Goal: Communication & Community: Ask a question

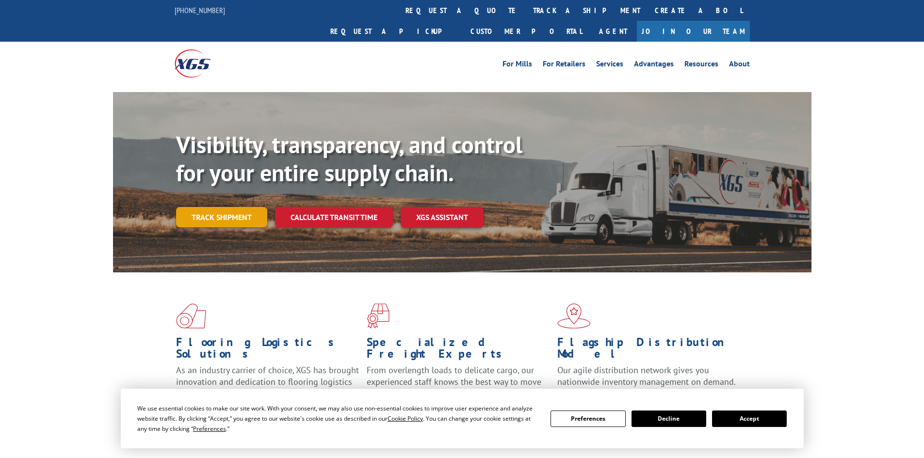
click at [239, 207] on link "Track shipment" at bounding box center [221, 217] width 91 height 20
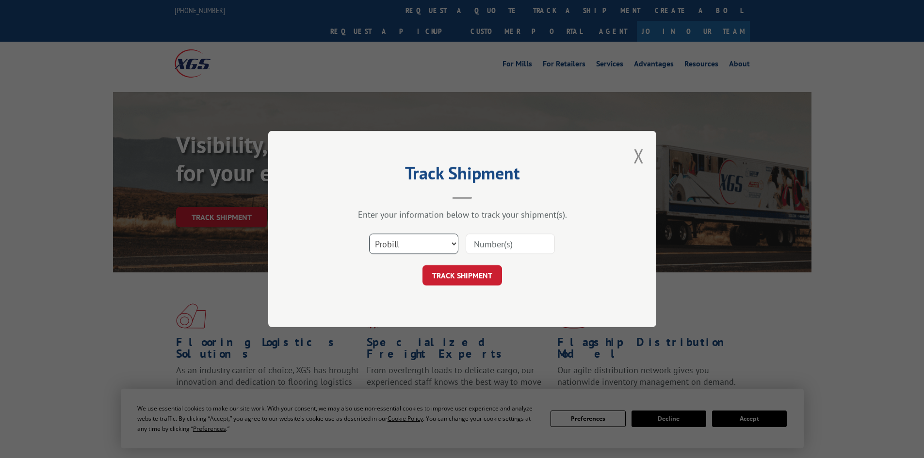
drag, startPoint x: 434, startPoint y: 245, endPoint x: 434, endPoint y: 252, distance: 6.8
click at [434, 245] on select "Select category... Probill BOL PO" at bounding box center [413, 244] width 89 height 20
select select "bol"
click at [369, 234] on select "Select category... Probill BOL PO" at bounding box center [413, 244] width 89 height 20
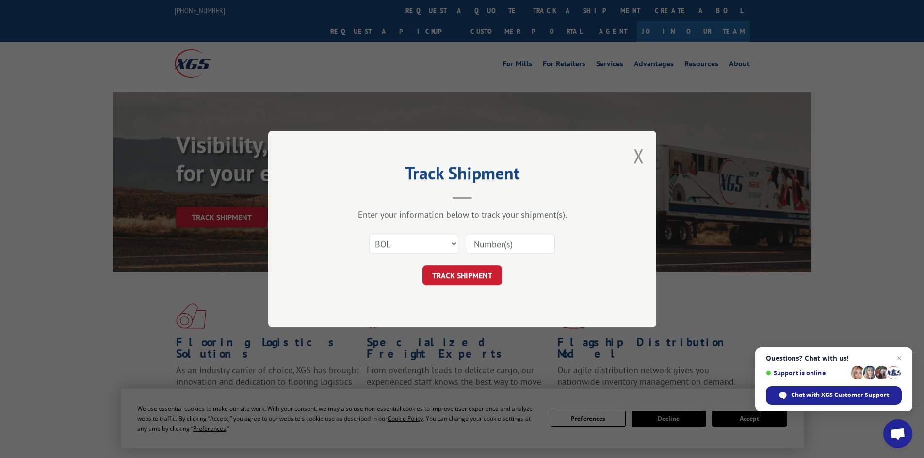
click at [514, 243] on input at bounding box center [510, 244] width 89 height 20
paste input "FPX00334339"
type input "FPX00334339"
click at [476, 274] on button "TRACK SHIPMENT" at bounding box center [462, 275] width 80 height 20
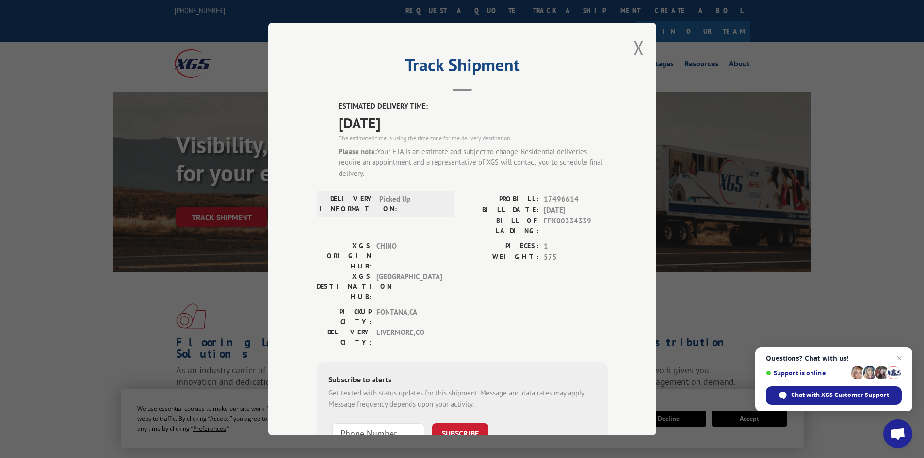
click at [547, 198] on span "17496614" at bounding box center [576, 199] width 64 height 11
copy span "17496614"
click at [628, 48] on div "Track Shipment ESTIMATED DELIVERY TIME: [DATE] The estimated time is using the …" at bounding box center [462, 229] width 388 height 413
click at [636, 50] on button "Close modal" at bounding box center [638, 48] width 11 height 26
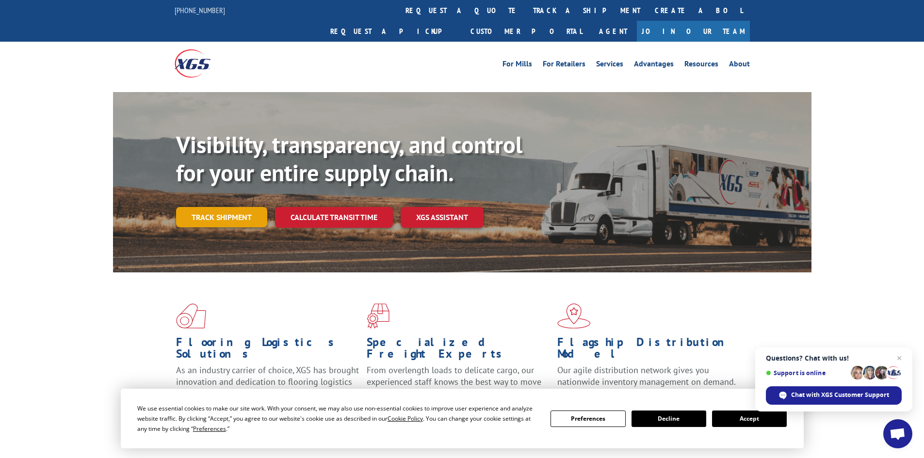
click at [237, 207] on link "Track shipment" at bounding box center [221, 217] width 91 height 20
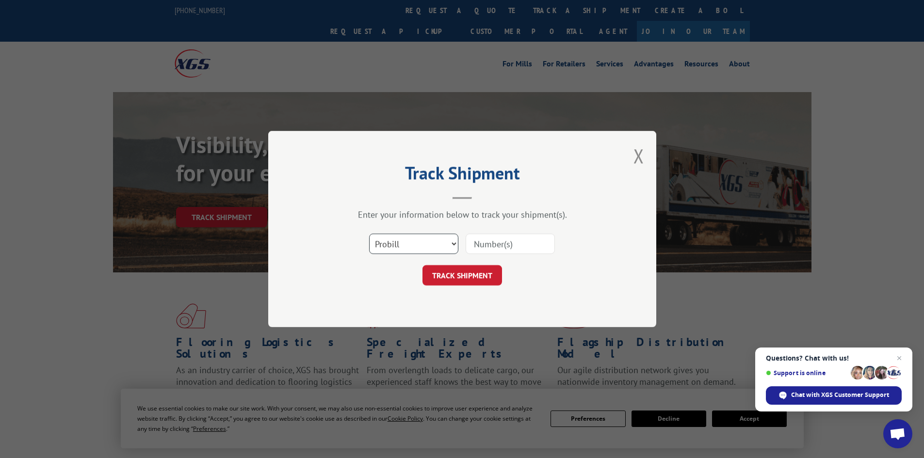
click at [429, 244] on select "Select category... Probill BOL PO" at bounding box center [413, 244] width 89 height 20
select select "bol"
click at [369, 234] on select "Select category... Probill BOL PO" at bounding box center [413, 244] width 89 height 20
click at [486, 249] on input at bounding box center [510, 244] width 89 height 20
paste input "FPX00334655"
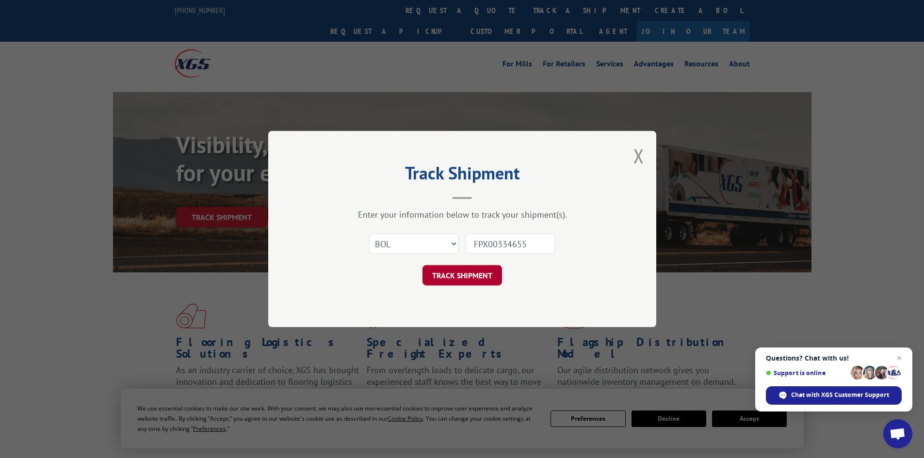
type input "FPX00334655"
click at [473, 269] on button "TRACK SHIPMENT" at bounding box center [462, 275] width 80 height 20
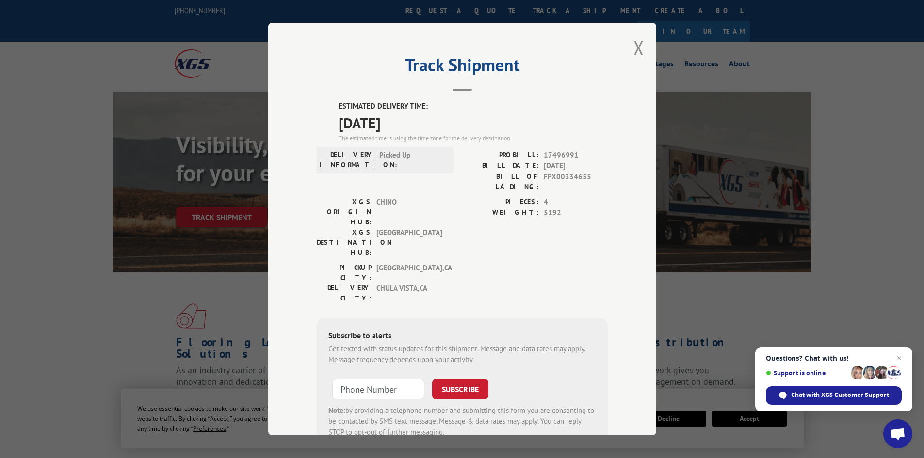
click at [561, 154] on span "17496991" at bounding box center [576, 155] width 64 height 11
copy span "17496991"
click at [633, 43] on button "Close modal" at bounding box center [638, 48] width 11 height 26
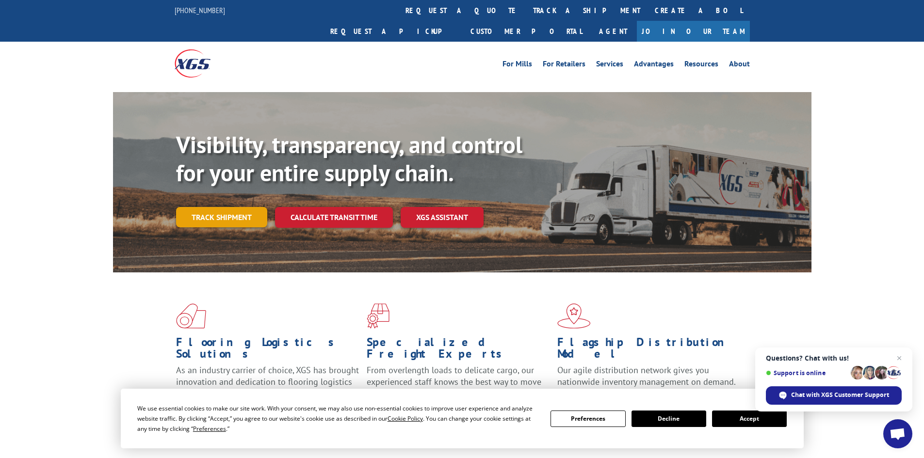
click at [203, 207] on link "Track shipment" at bounding box center [221, 217] width 91 height 20
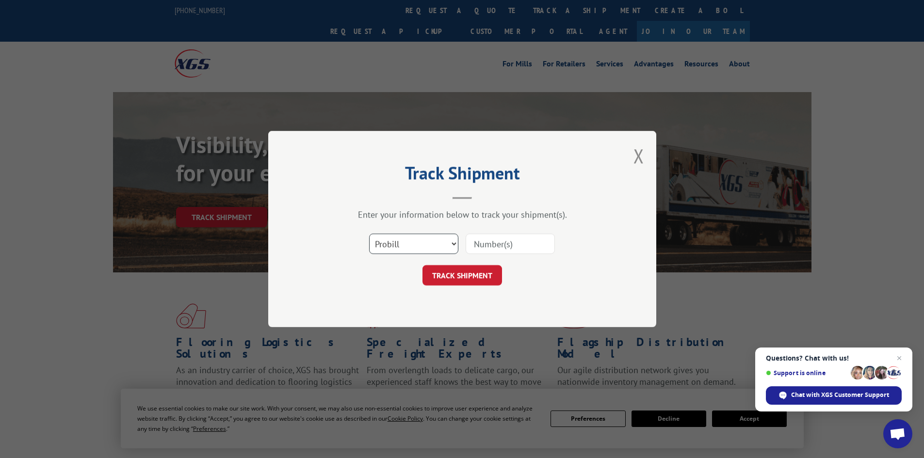
click at [414, 239] on select "Select category... Probill BOL PO" at bounding box center [413, 244] width 89 height 20
select select "bol"
click at [369, 234] on select "Select category... Probill BOL PO" at bounding box center [413, 244] width 89 height 20
click at [491, 252] on input at bounding box center [510, 244] width 89 height 20
paste input "FPX00334712"
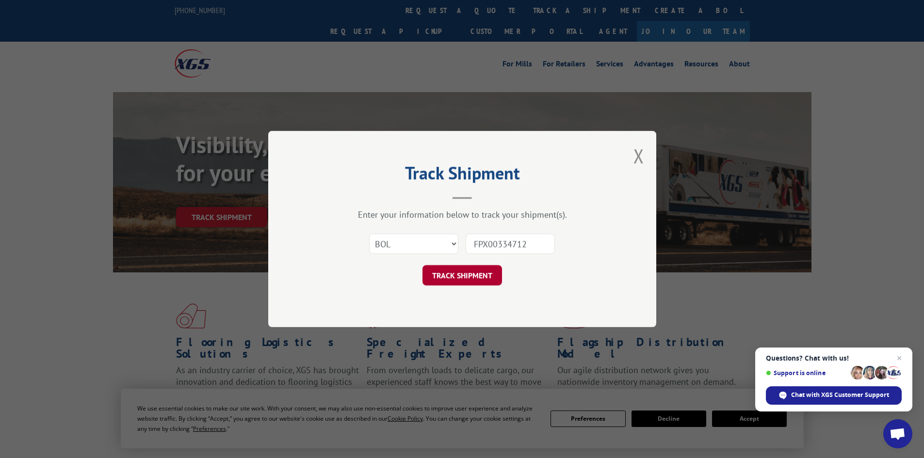
type input "FPX00334712"
click at [466, 281] on button "TRACK SHIPMENT" at bounding box center [462, 275] width 80 height 20
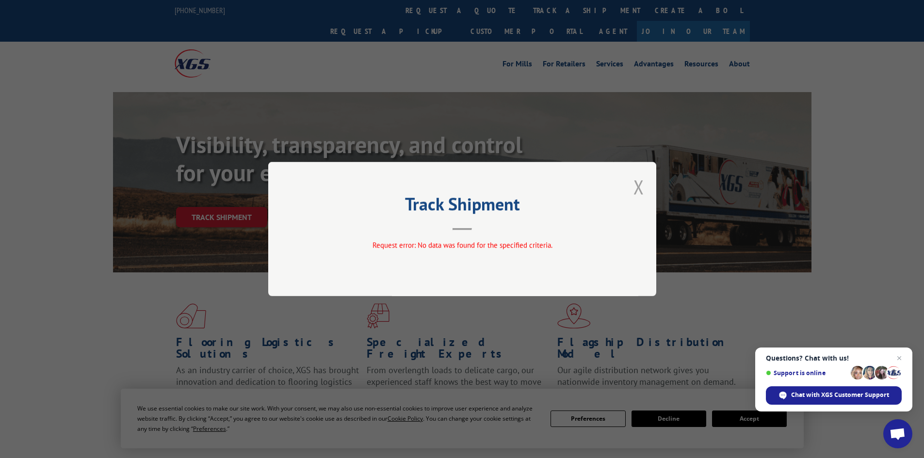
click at [635, 186] on button "Close modal" at bounding box center [638, 187] width 11 height 26
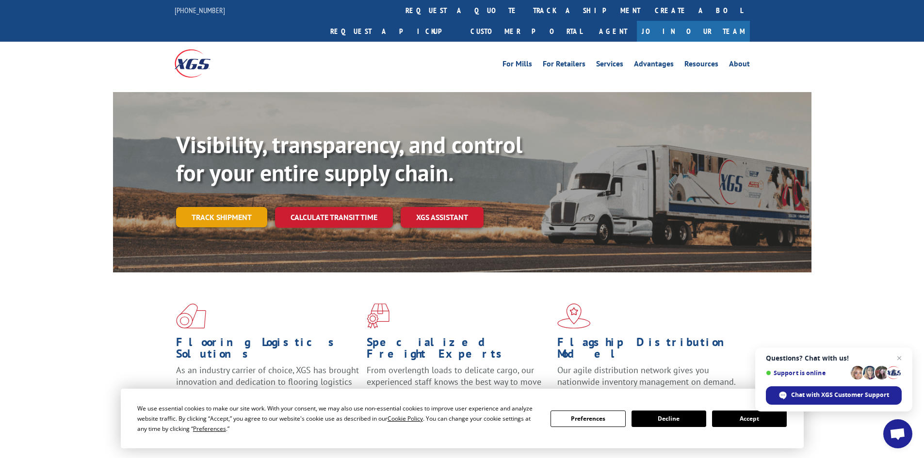
click at [231, 207] on link "Track shipment" at bounding box center [221, 217] width 91 height 20
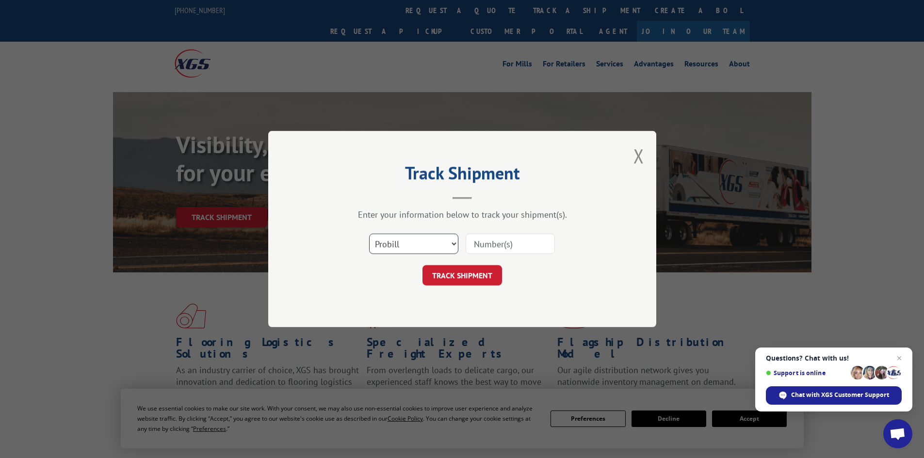
click at [402, 236] on select "Select category... Probill BOL PO" at bounding box center [413, 244] width 89 height 20
select select "bol"
click at [369, 234] on select "Select category... Probill BOL PO" at bounding box center [413, 244] width 89 height 20
click at [519, 242] on input at bounding box center [510, 244] width 89 height 20
paste input "FPX00334712"
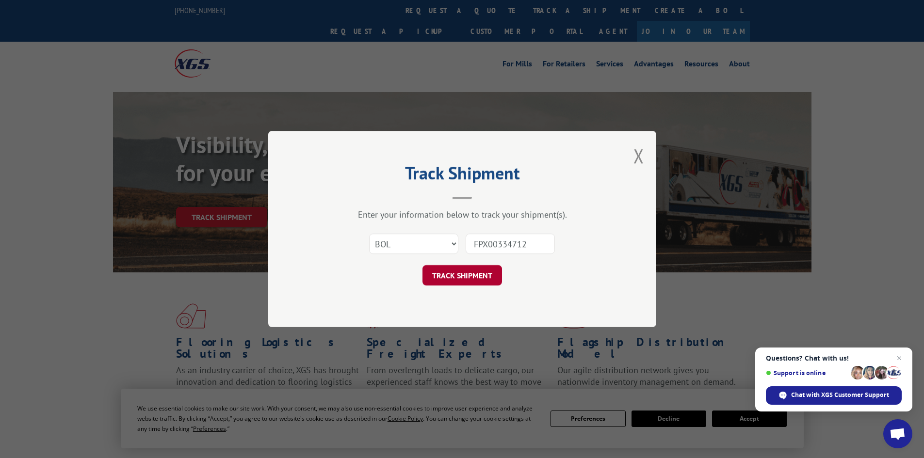
type input "FPX00334712"
click at [466, 274] on button "TRACK SHIPMENT" at bounding box center [462, 275] width 80 height 20
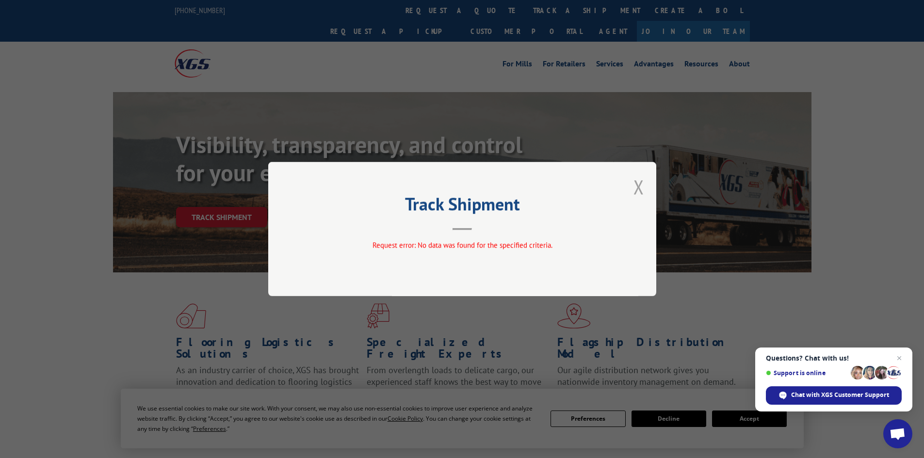
click at [642, 187] on button "Close modal" at bounding box center [638, 187] width 11 height 26
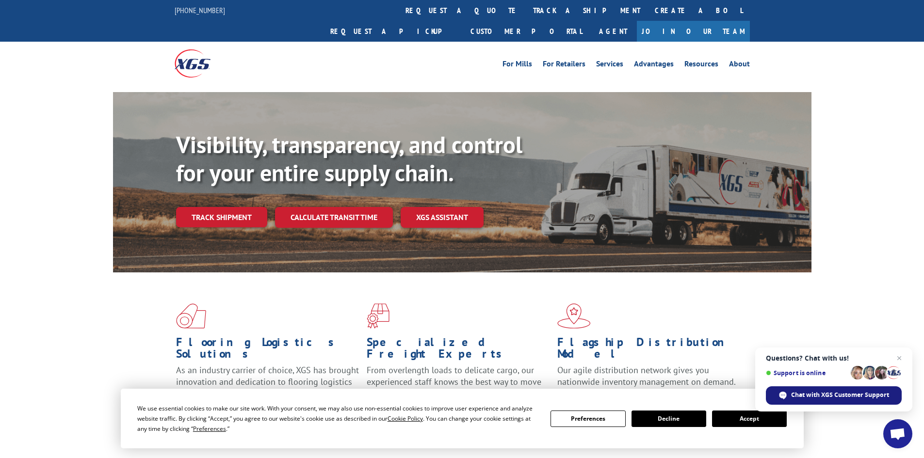
click at [810, 397] on span "Chat with XGS Customer Support" at bounding box center [840, 395] width 98 height 9
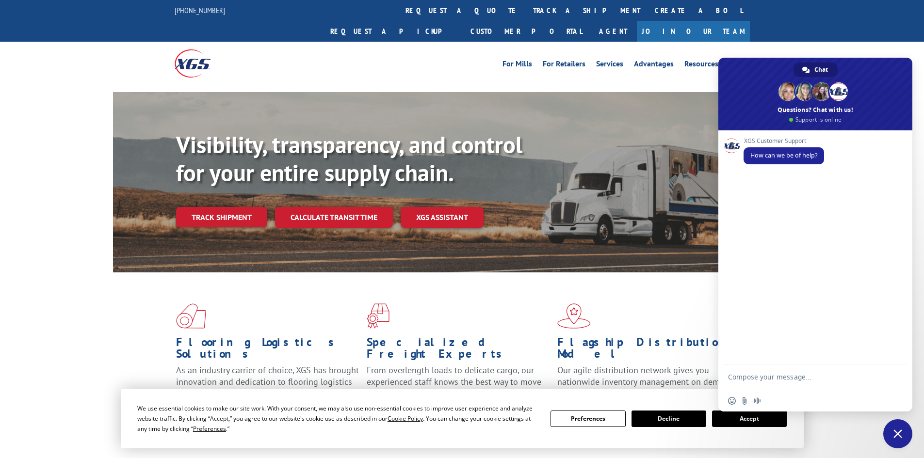
type textarea "G"
type textarea "Need a representative"
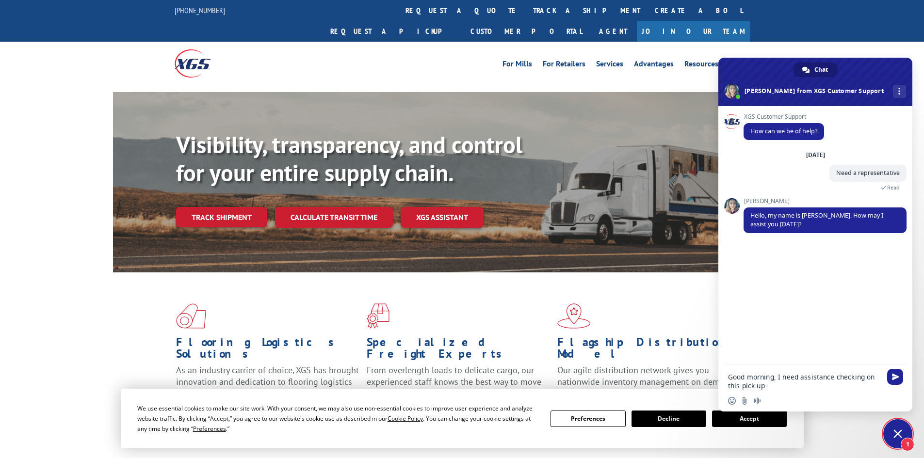
click at [796, 386] on textarea "Good morning, I need assistance checking on this pick up:" at bounding box center [804, 381] width 153 height 17
paste textarea "PU00070224"
type textarea "Good morning, I need assistance checking on this pick up:PU00070224"
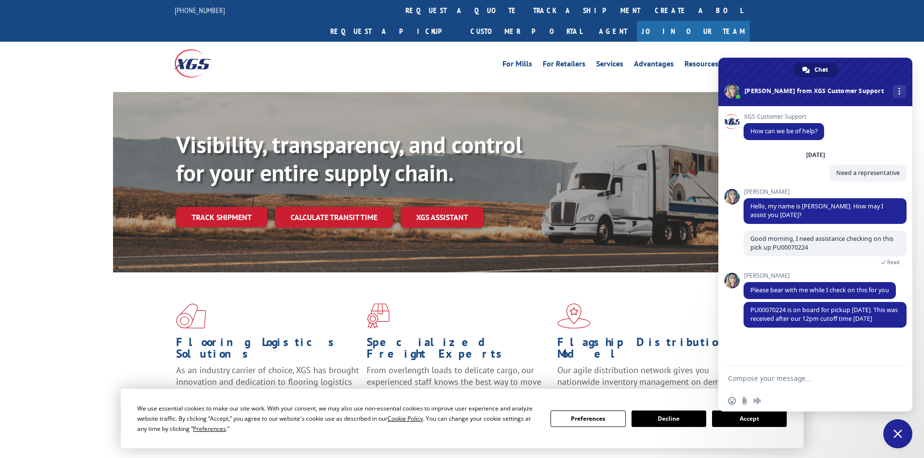
click at [774, 379] on textarea "Compose your message..." at bounding box center [804, 378] width 153 height 9
type textarea "Thank you very much [PERSON_NAME]"
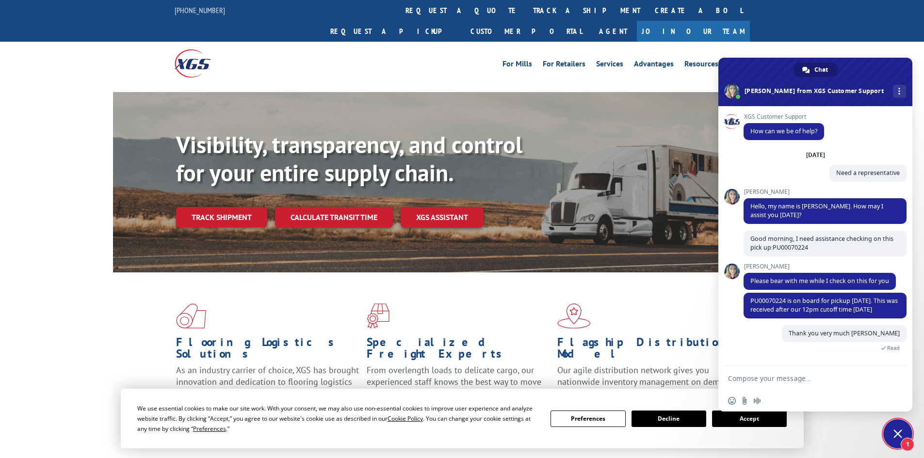
scroll to position [48, 0]
